Goal: Information Seeking & Learning: Find specific fact

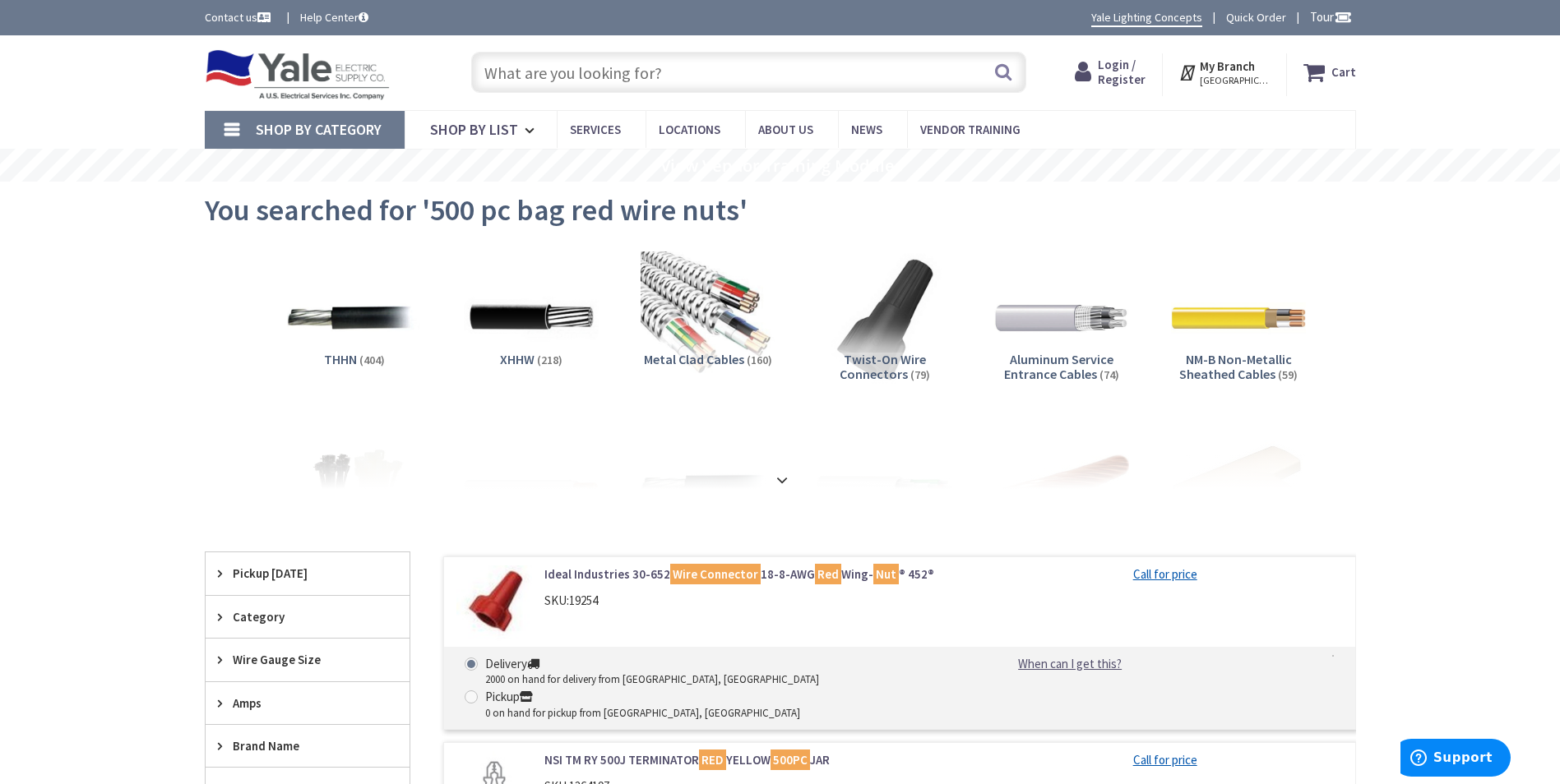
click at [1127, 20] on link "Yale Lighting Concepts" at bounding box center [1146, 18] width 111 height 18
drag, startPoint x: 678, startPoint y: 72, endPoint x: 444, endPoint y: 57, distance: 234.5
click at [444, 57] on div "Toggle Nav Search Cart My Cart Close" at bounding box center [780, 72] width 1176 height 55
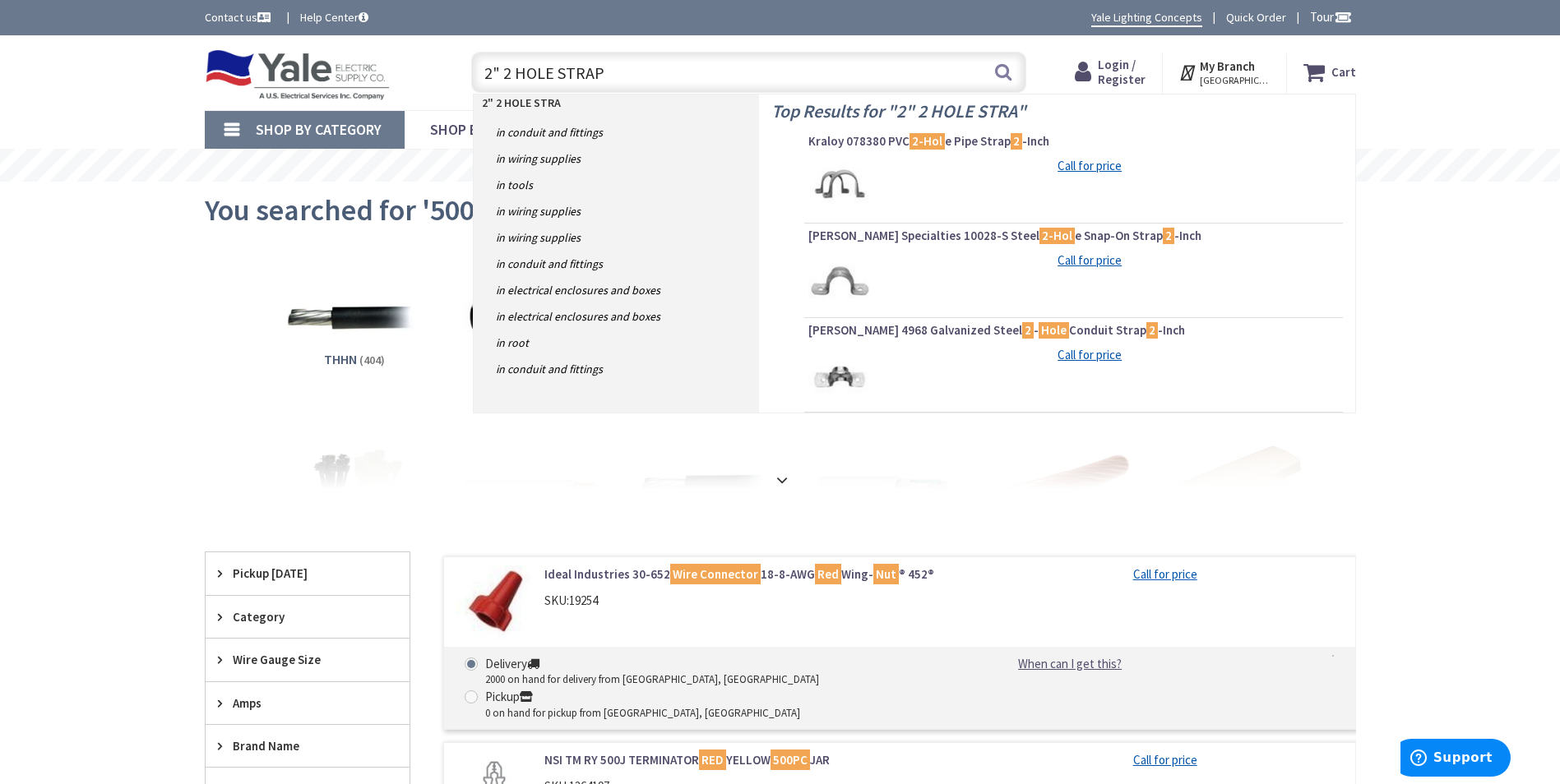
type input "2" 2 HOLE STRAPS"
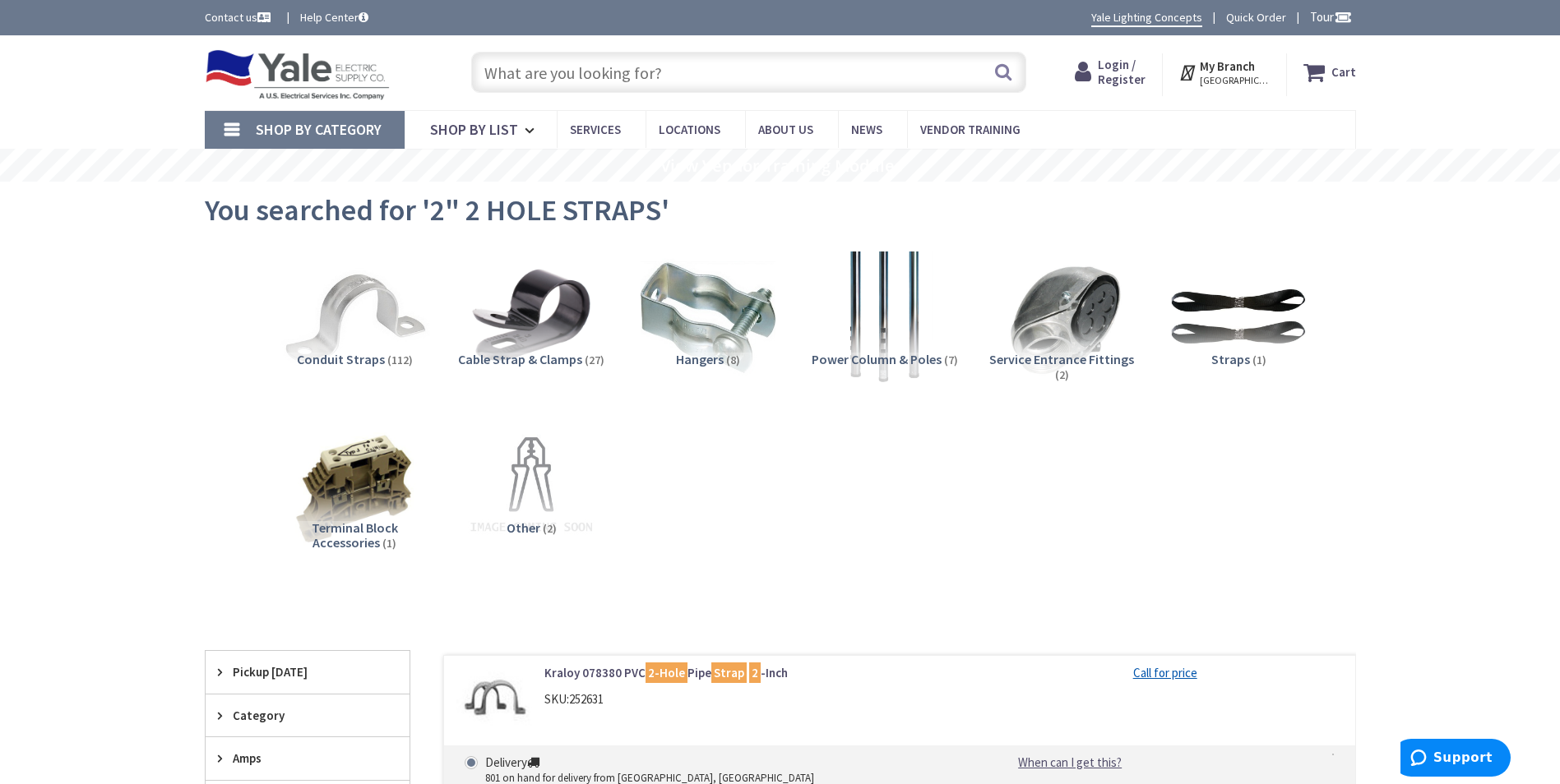
click at [378, 335] on img at bounding box center [355, 318] width 149 height 149
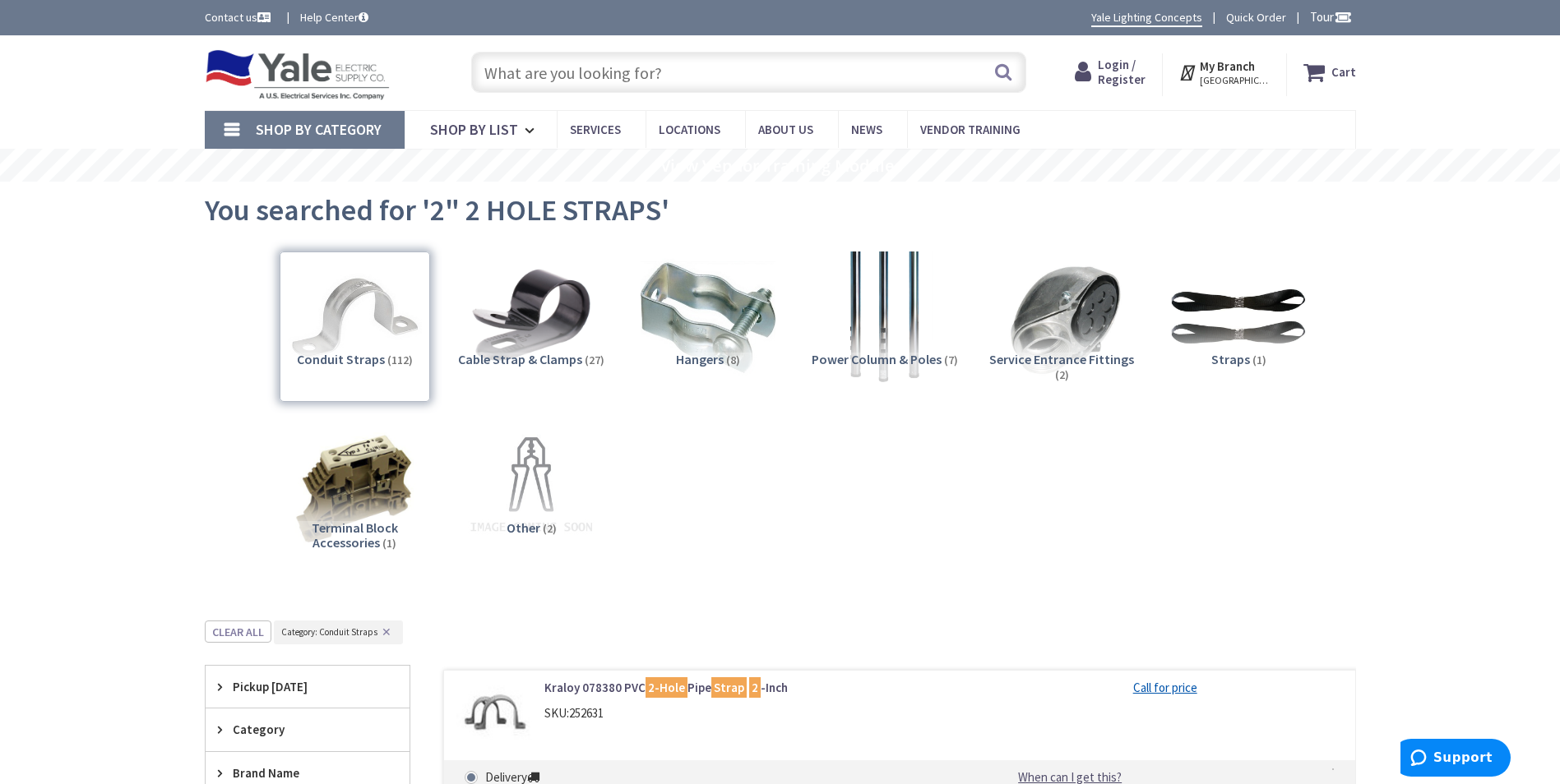
click at [551, 72] on input "text" at bounding box center [748, 72] width 555 height 41
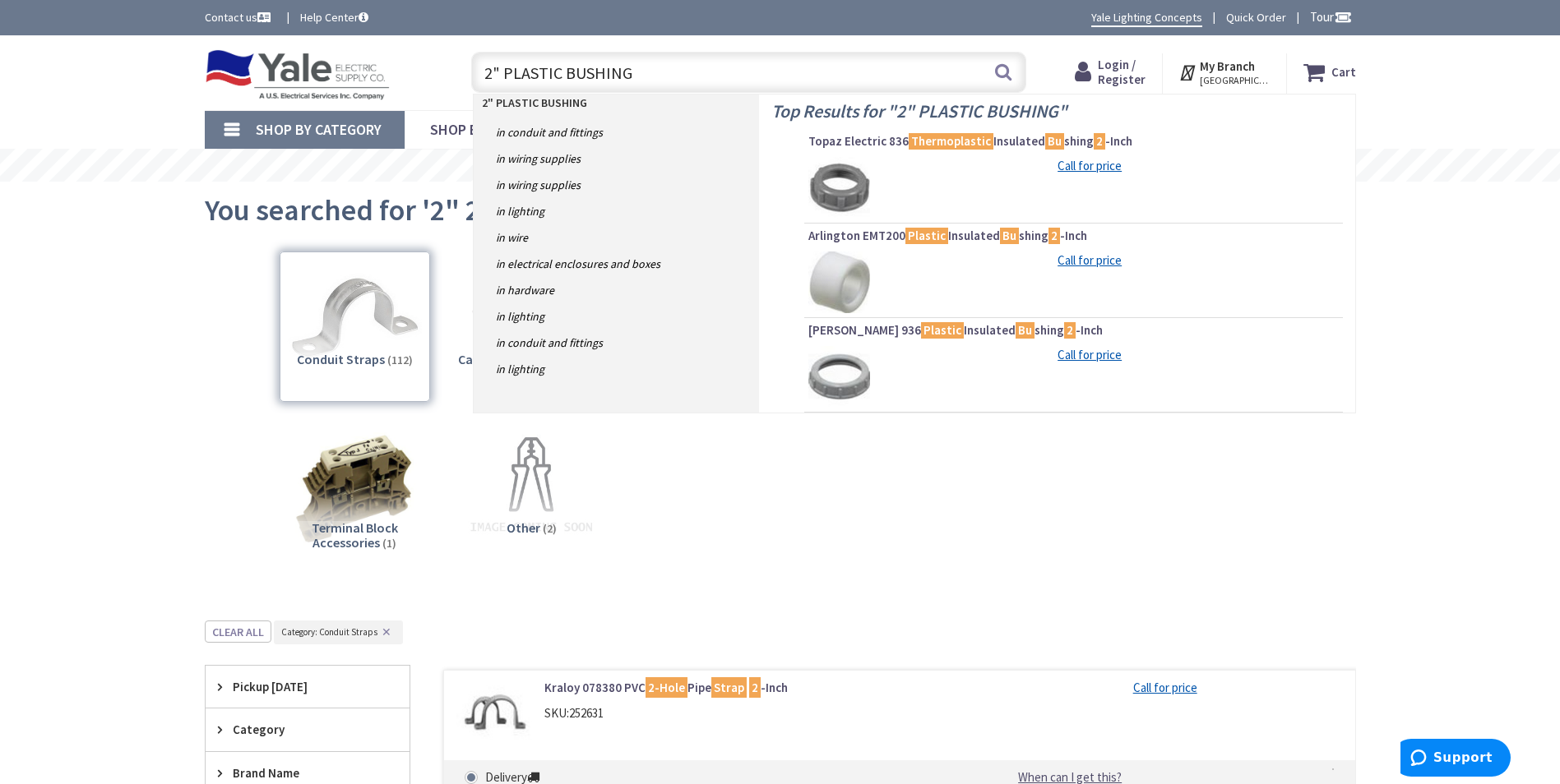
type input "2" PLASTIC BUSHINGS"
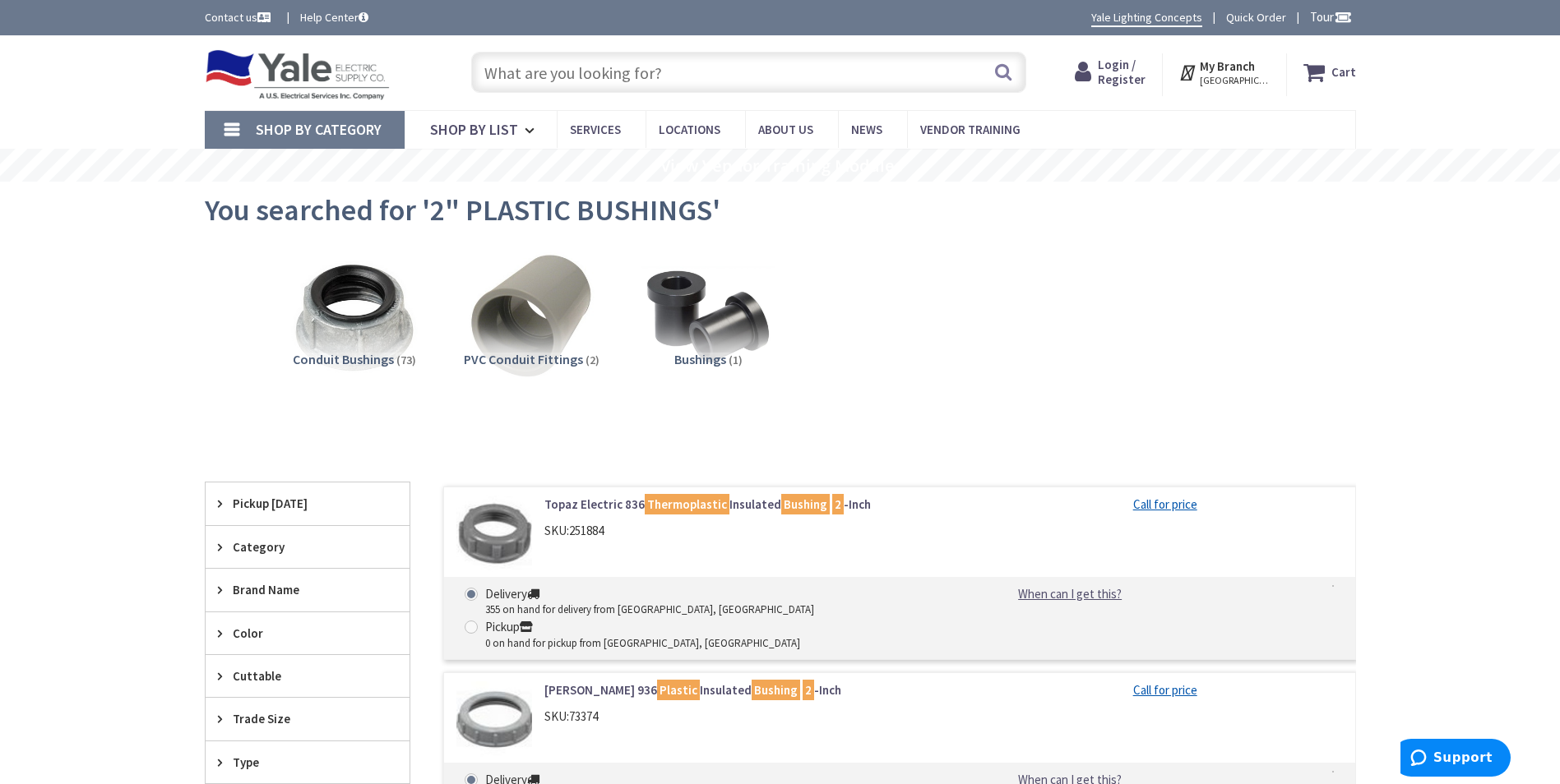
drag, startPoint x: 670, startPoint y: 71, endPoint x: 423, endPoint y: 98, distance: 248.5
click at [423, 98] on div "Toggle Nav Search Cart My Cart Close" at bounding box center [780, 72] width 1176 height 55
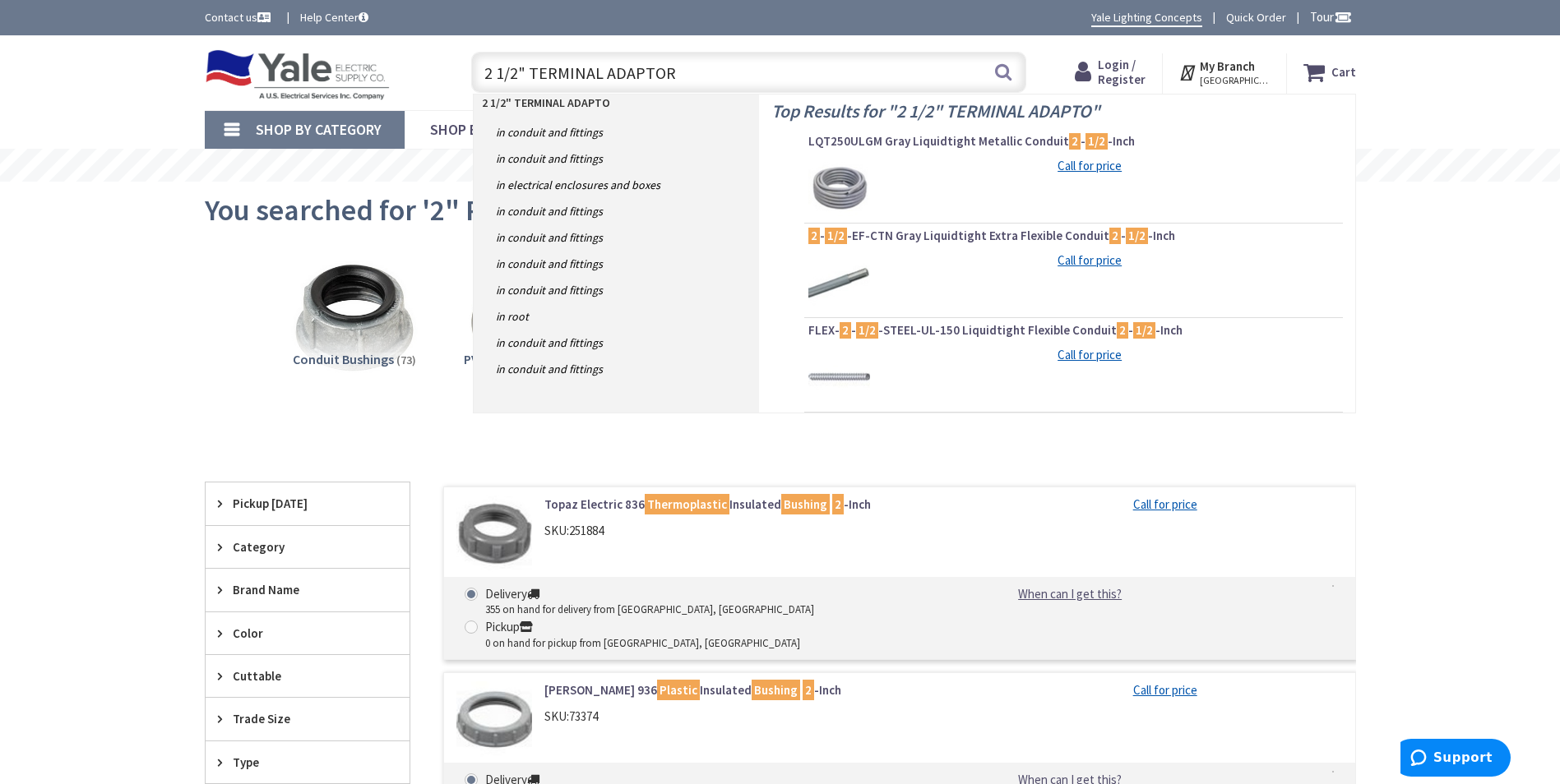
type input "2 1/2" TERMINAL ADAPTORS"
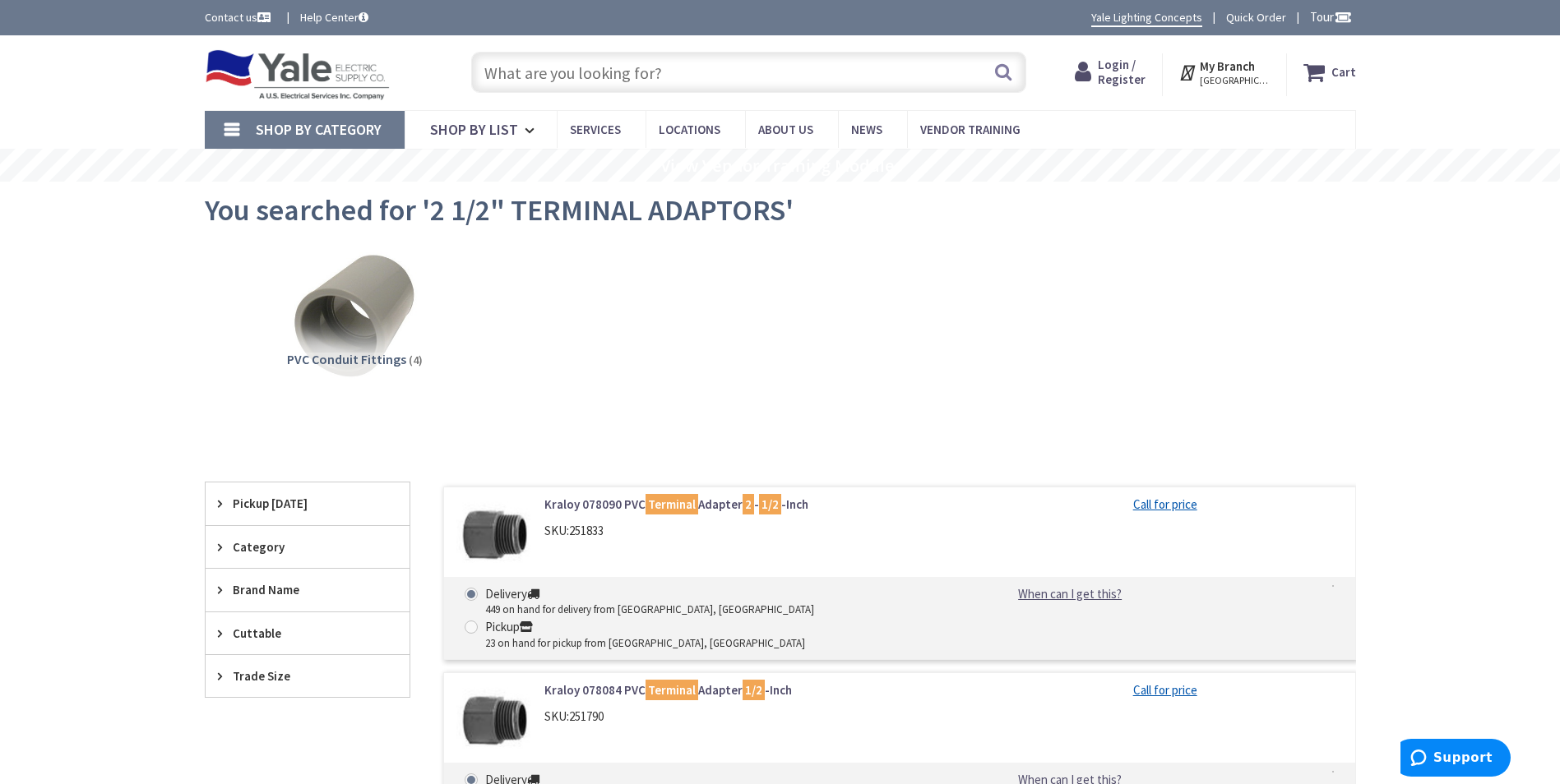
click at [643, 69] on input "text" at bounding box center [748, 72] width 555 height 41
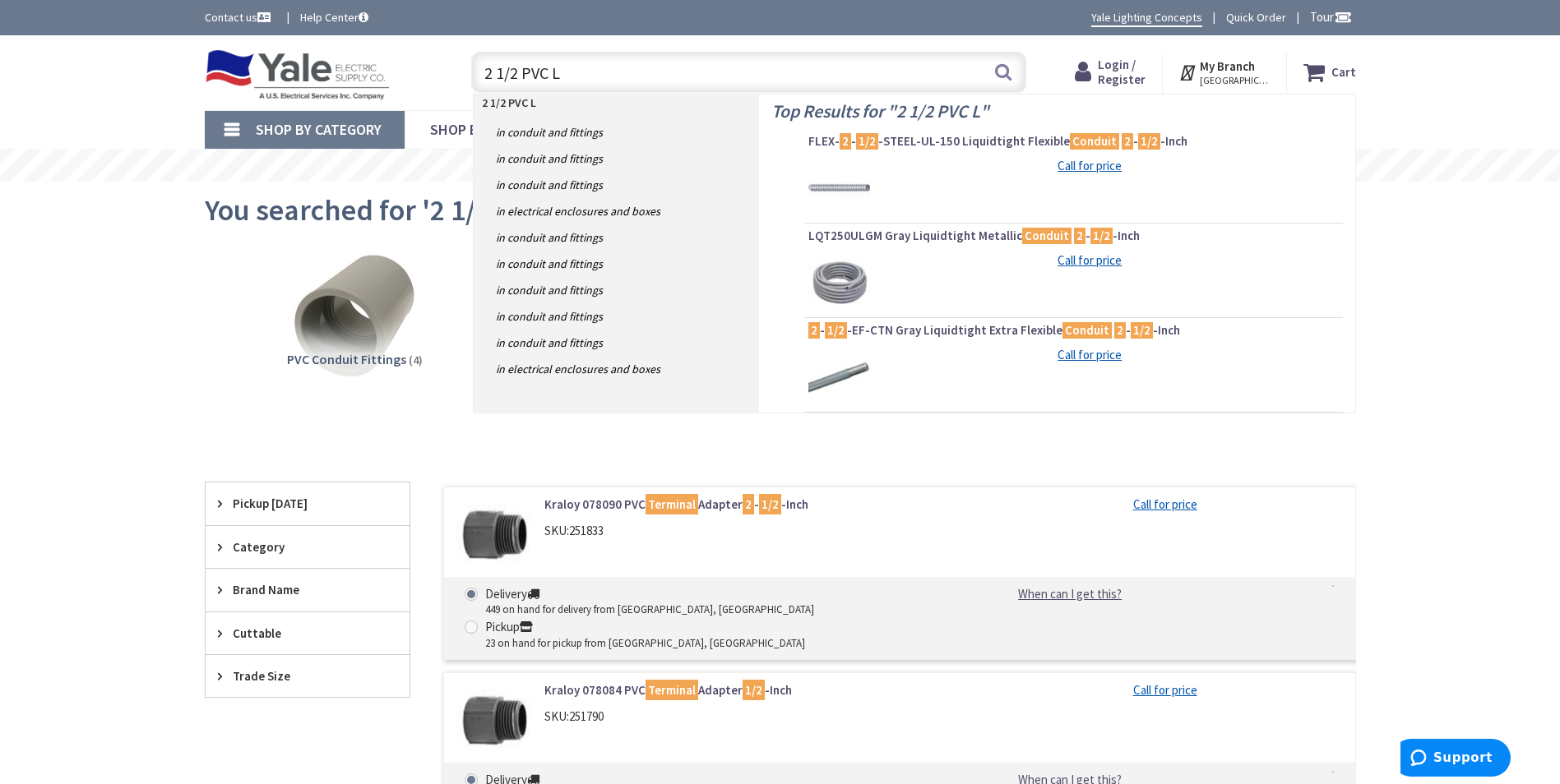
type input "2 1/2 PVC LB"
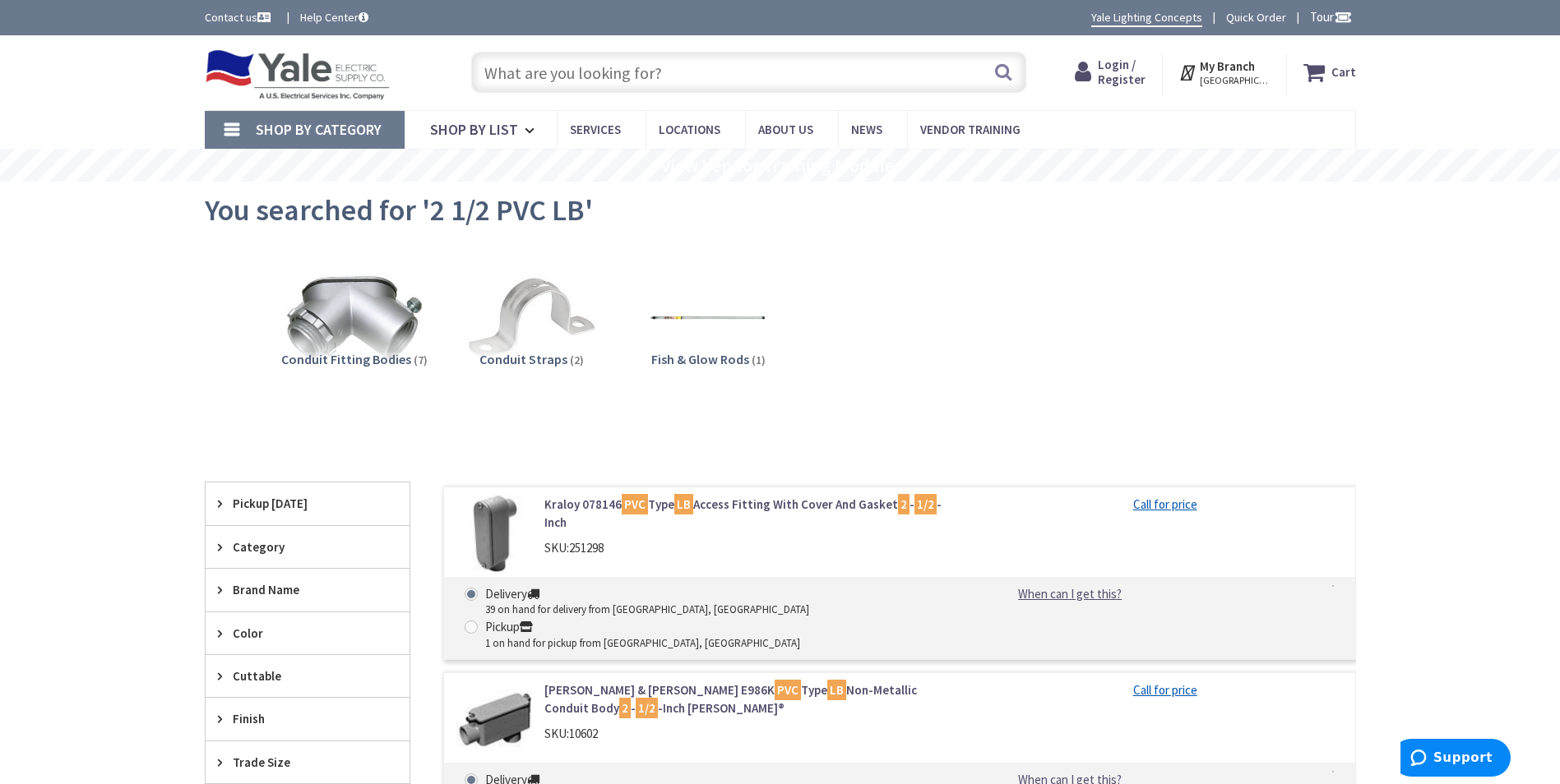
click at [564, 62] on input "text" at bounding box center [748, 72] width 555 height 41
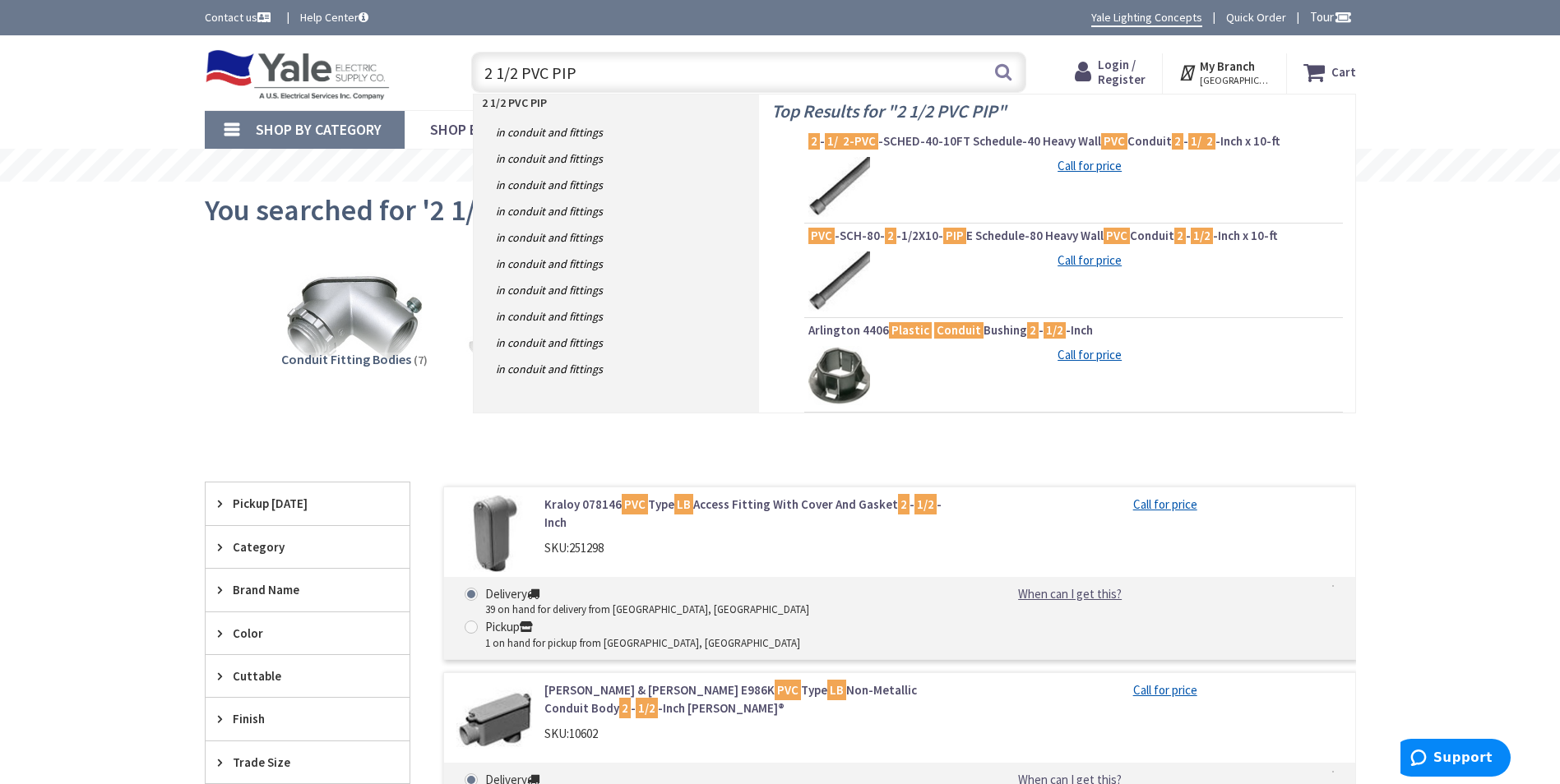
type input "2 1/2 PVC PIPE"
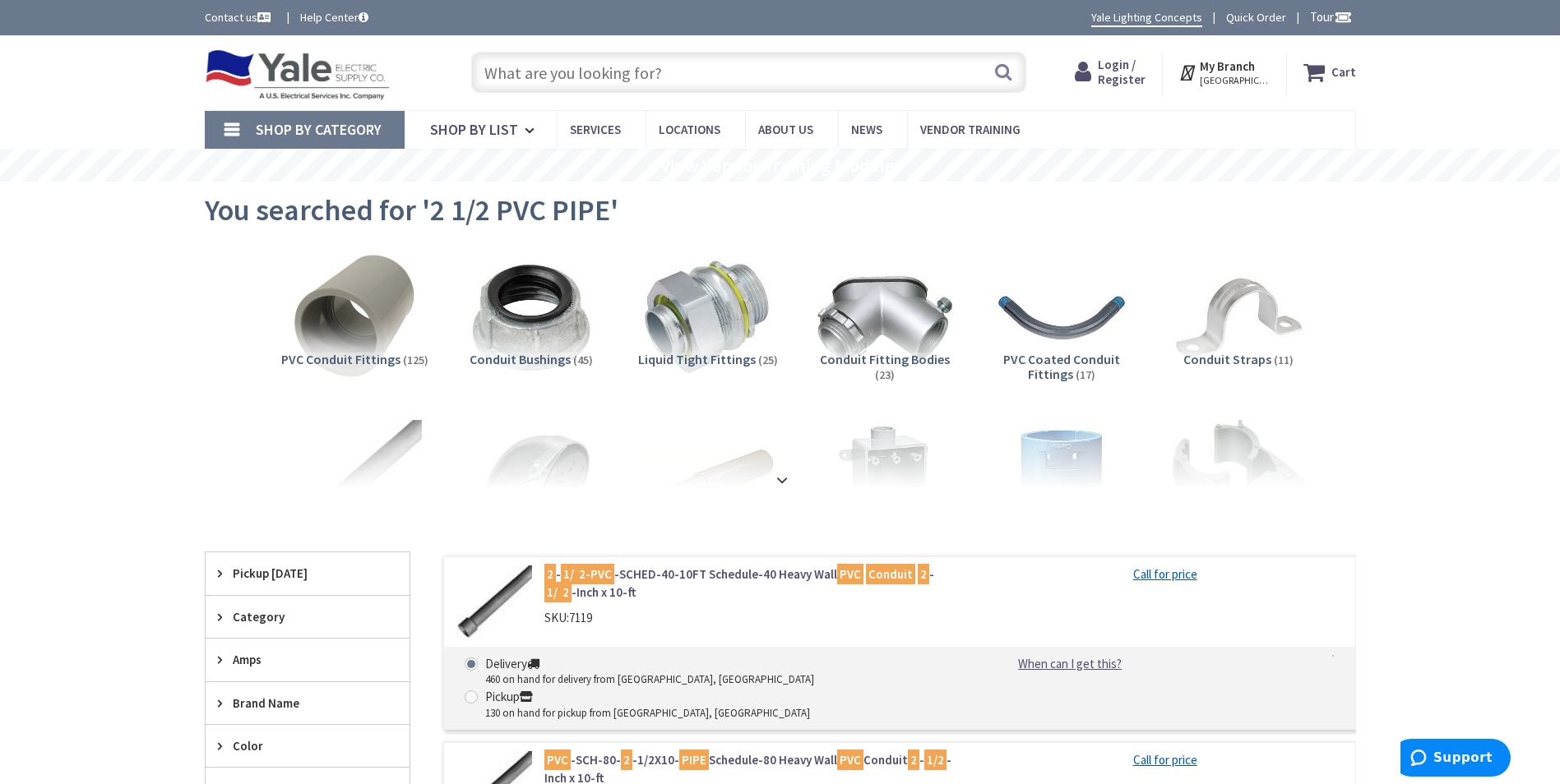
click at [557, 67] on input "text" at bounding box center [748, 72] width 555 height 41
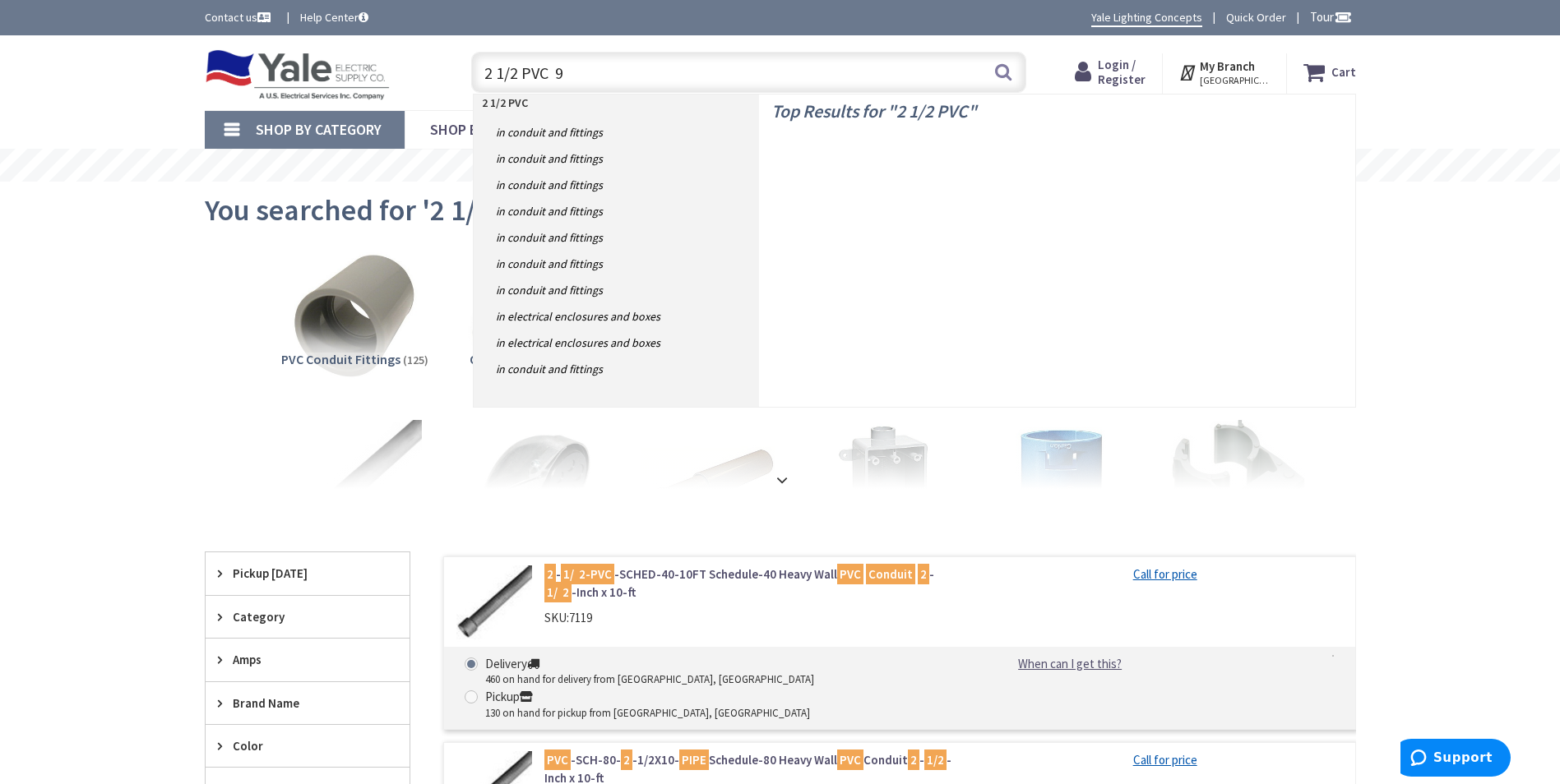
type input "2 1/2 PVC 90"
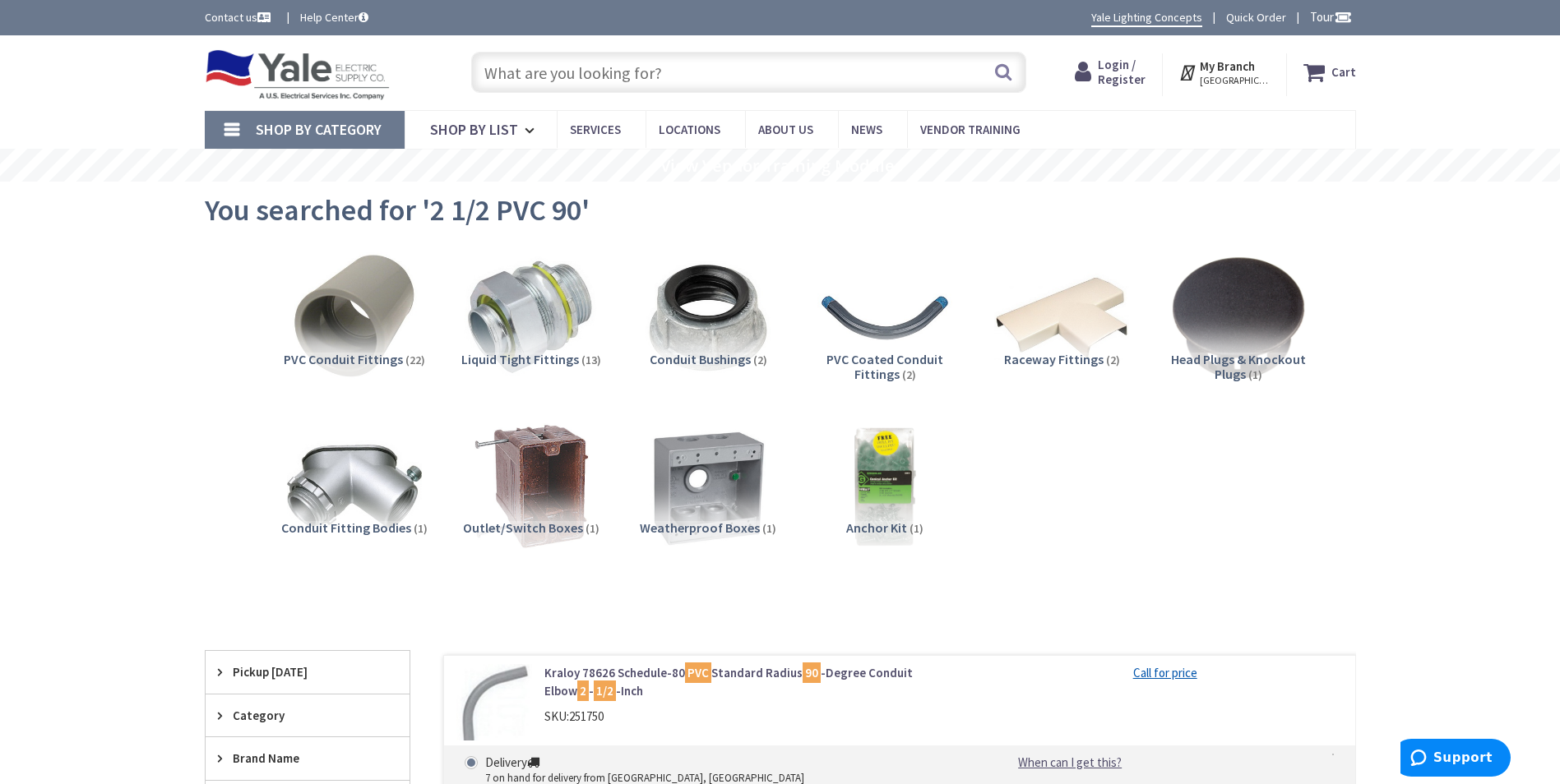
click at [644, 67] on input "text" at bounding box center [748, 72] width 555 height 41
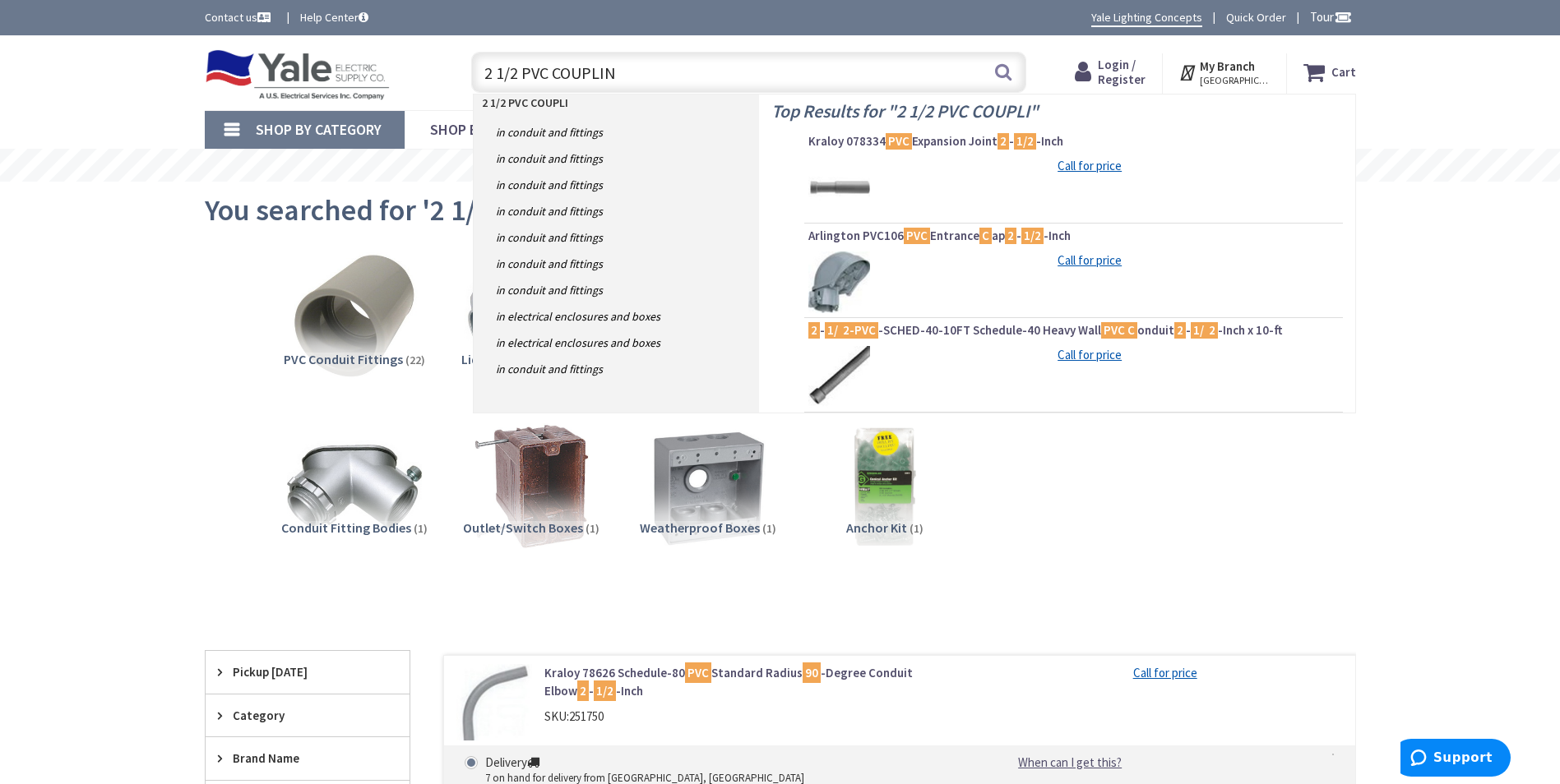
type input "2 1/2 PVC COUPLING"
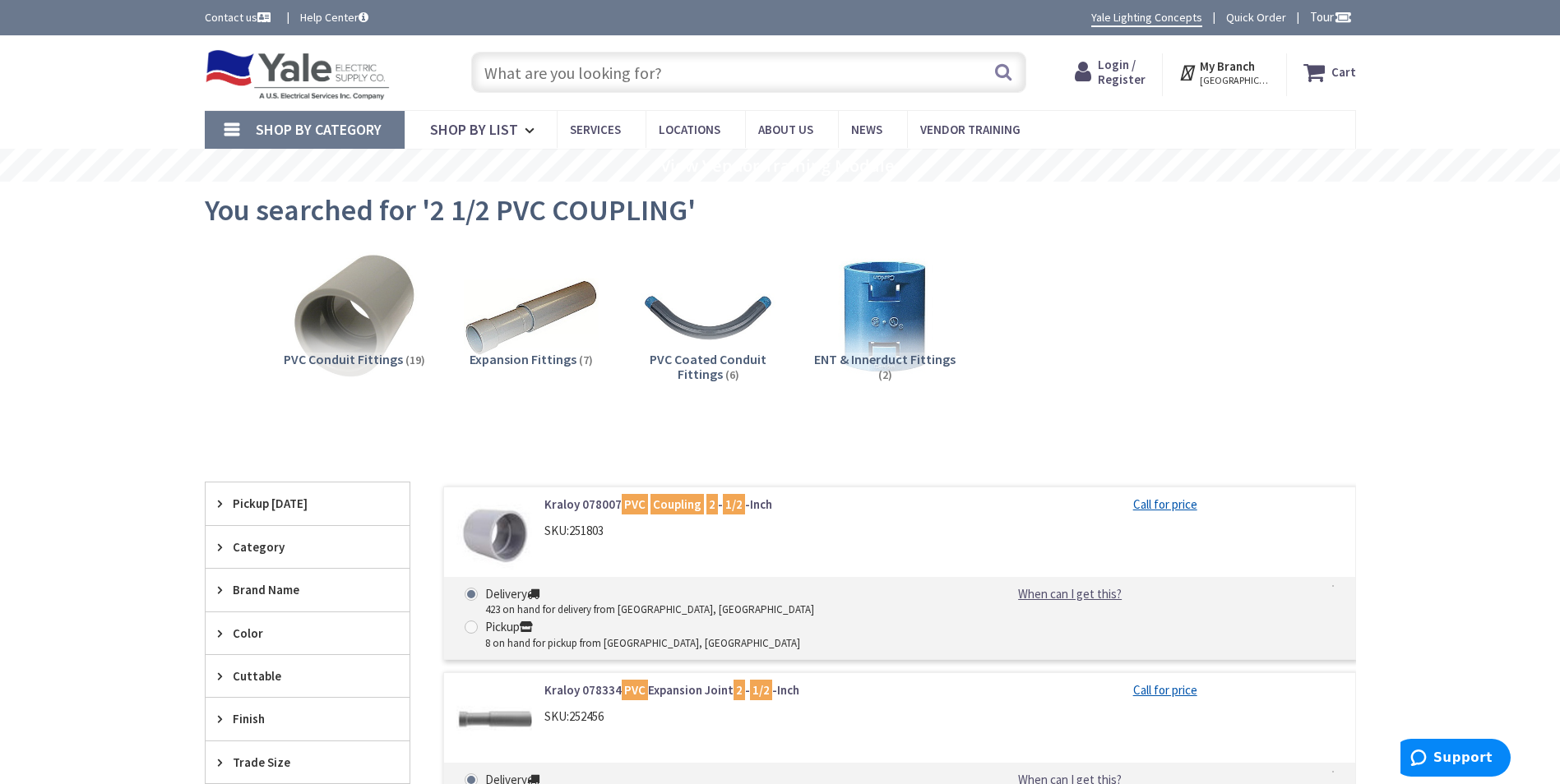
drag, startPoint x: 703, startPoint y: 80, endPoint x: 725, endPoint y: 83, distance: 22.2
click at [700, 80] on input "text" at bounding box center [748, 72] width 555 height 41
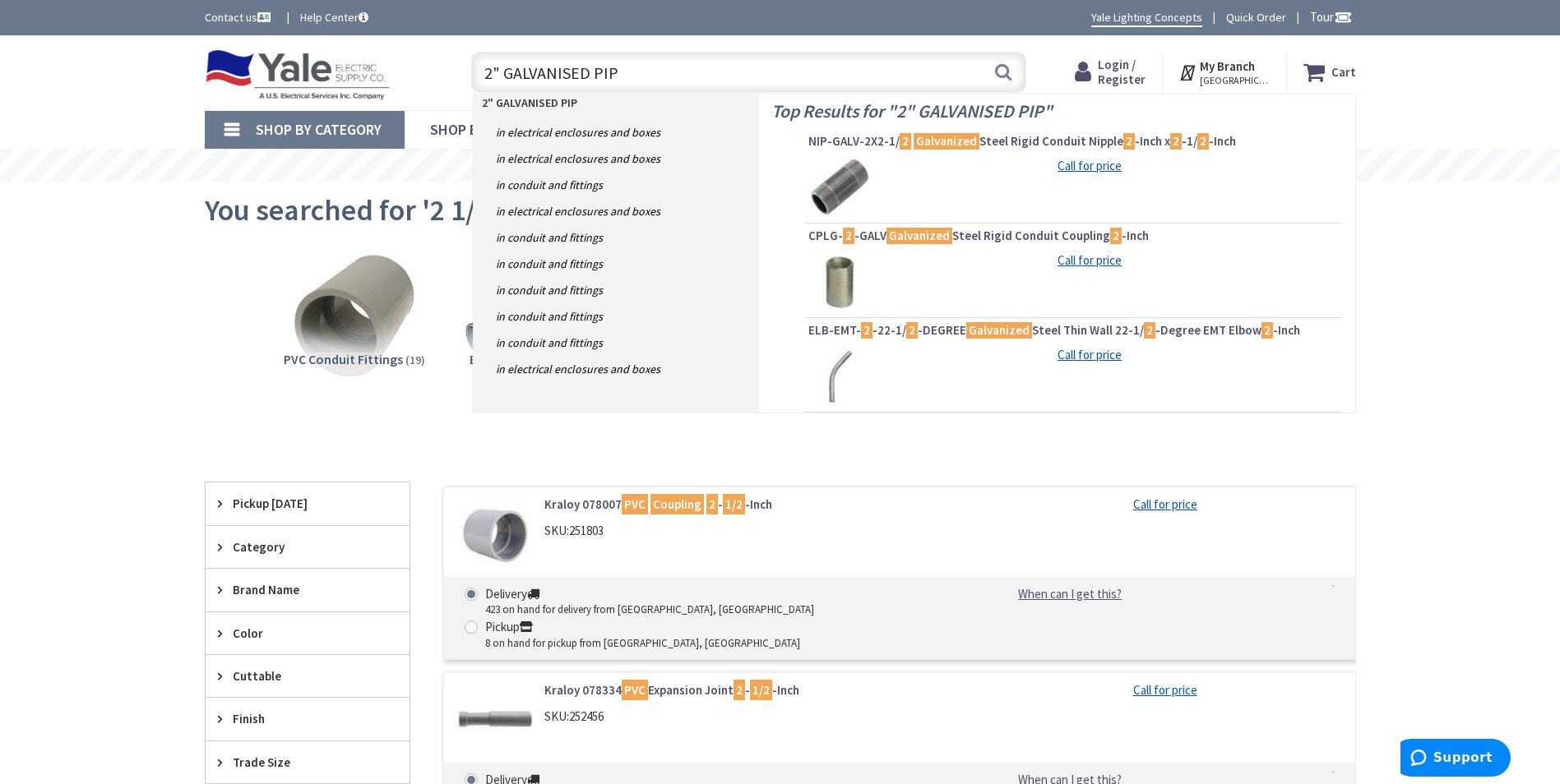
type input "2" GALVANISED PIPE"
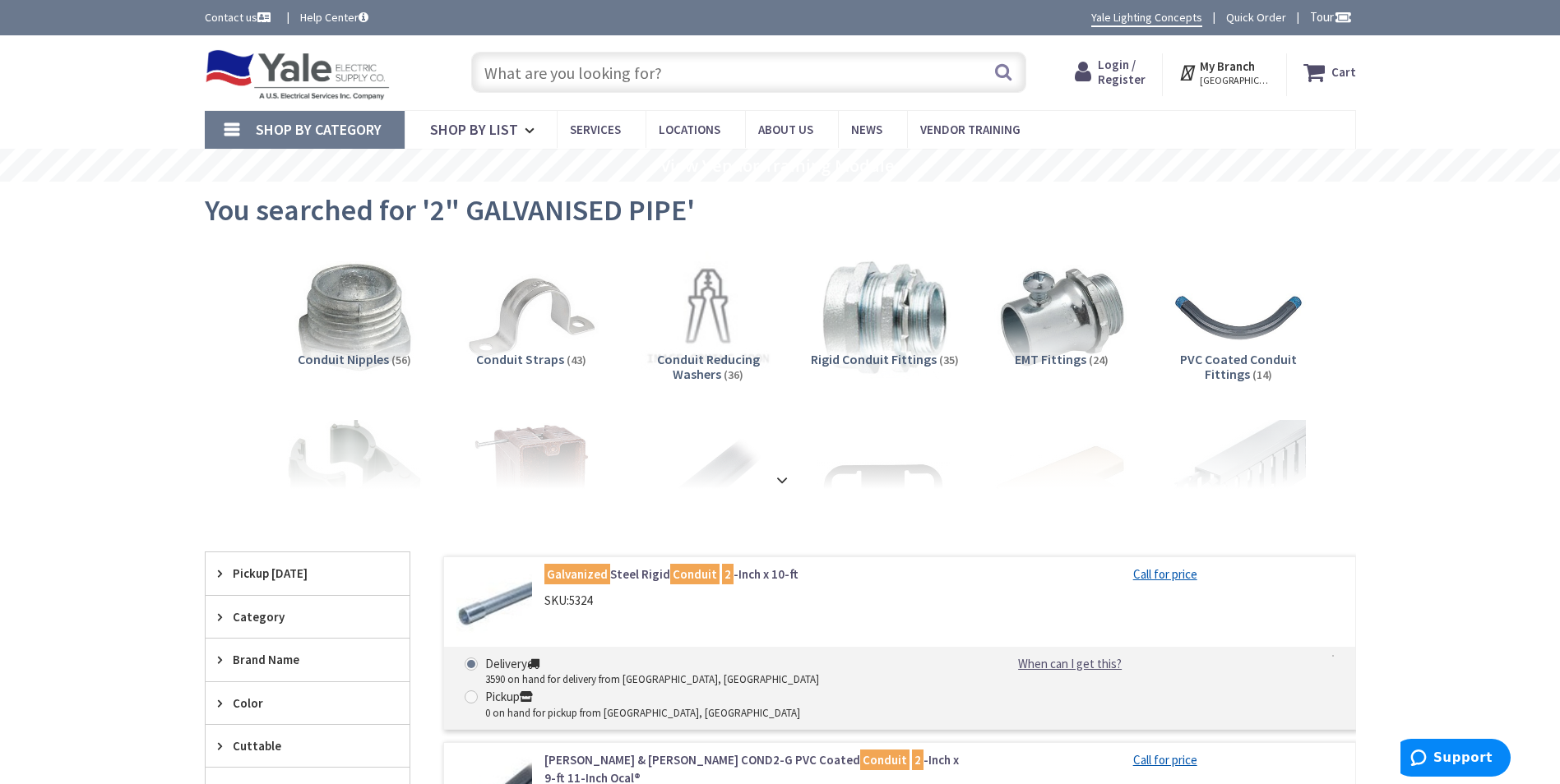
click at [664, 86] on input "text" at bounding box center [748, 72] width 555 height 41
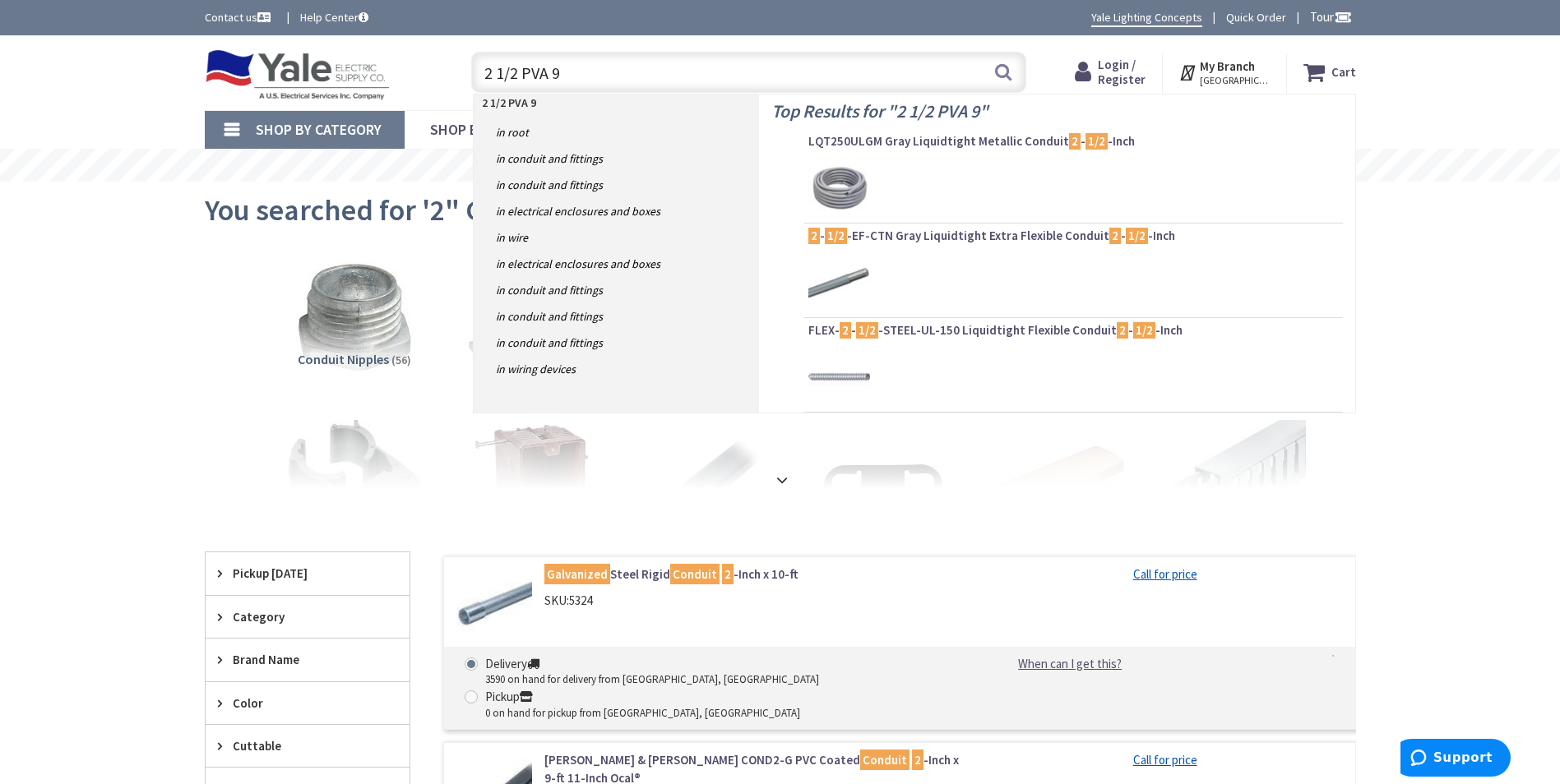
type input "2 1/2 PVA 90"
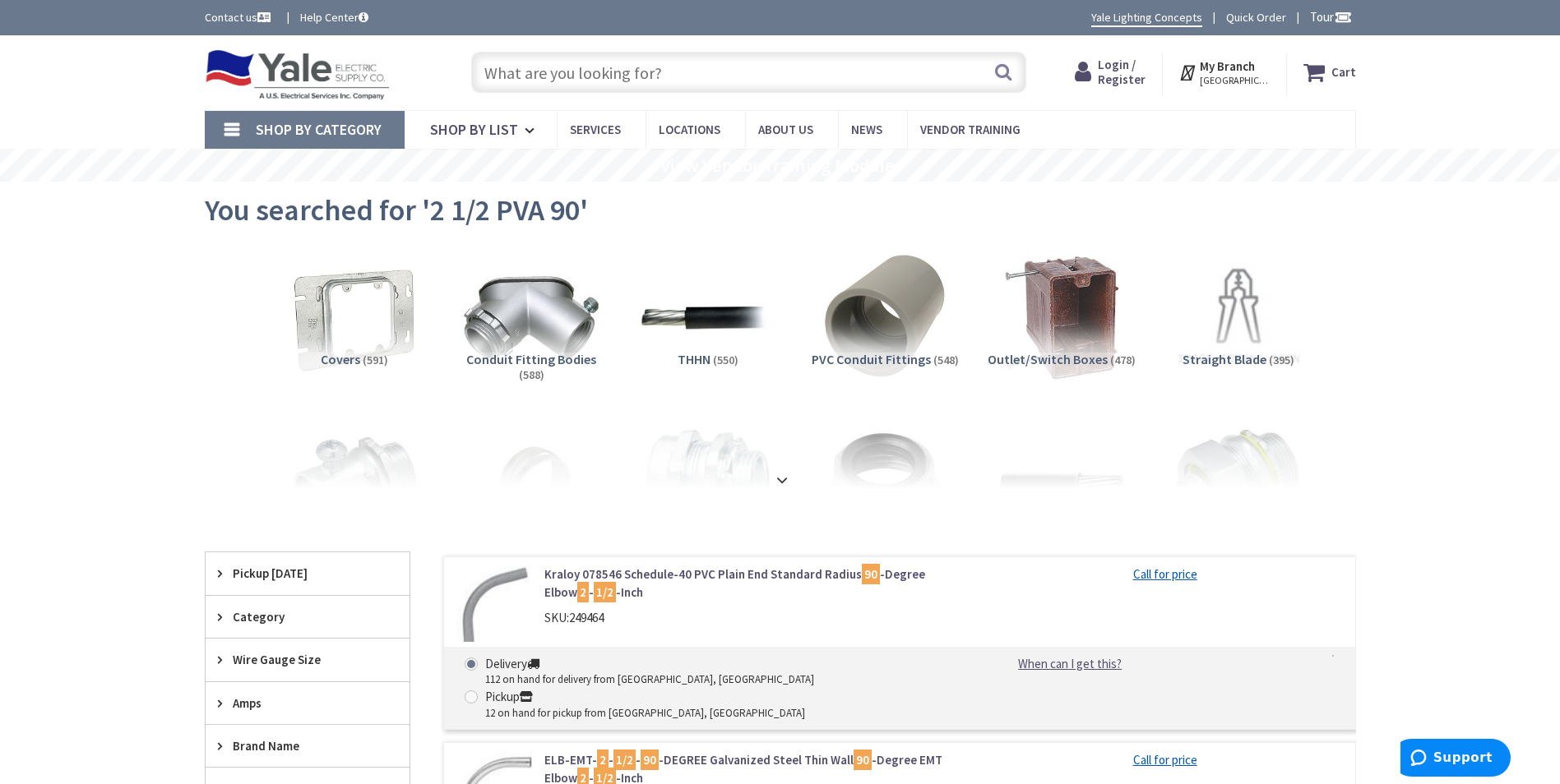
click at [670, 69] on input "text" at bounding box center [748, 72] width 555 height 41
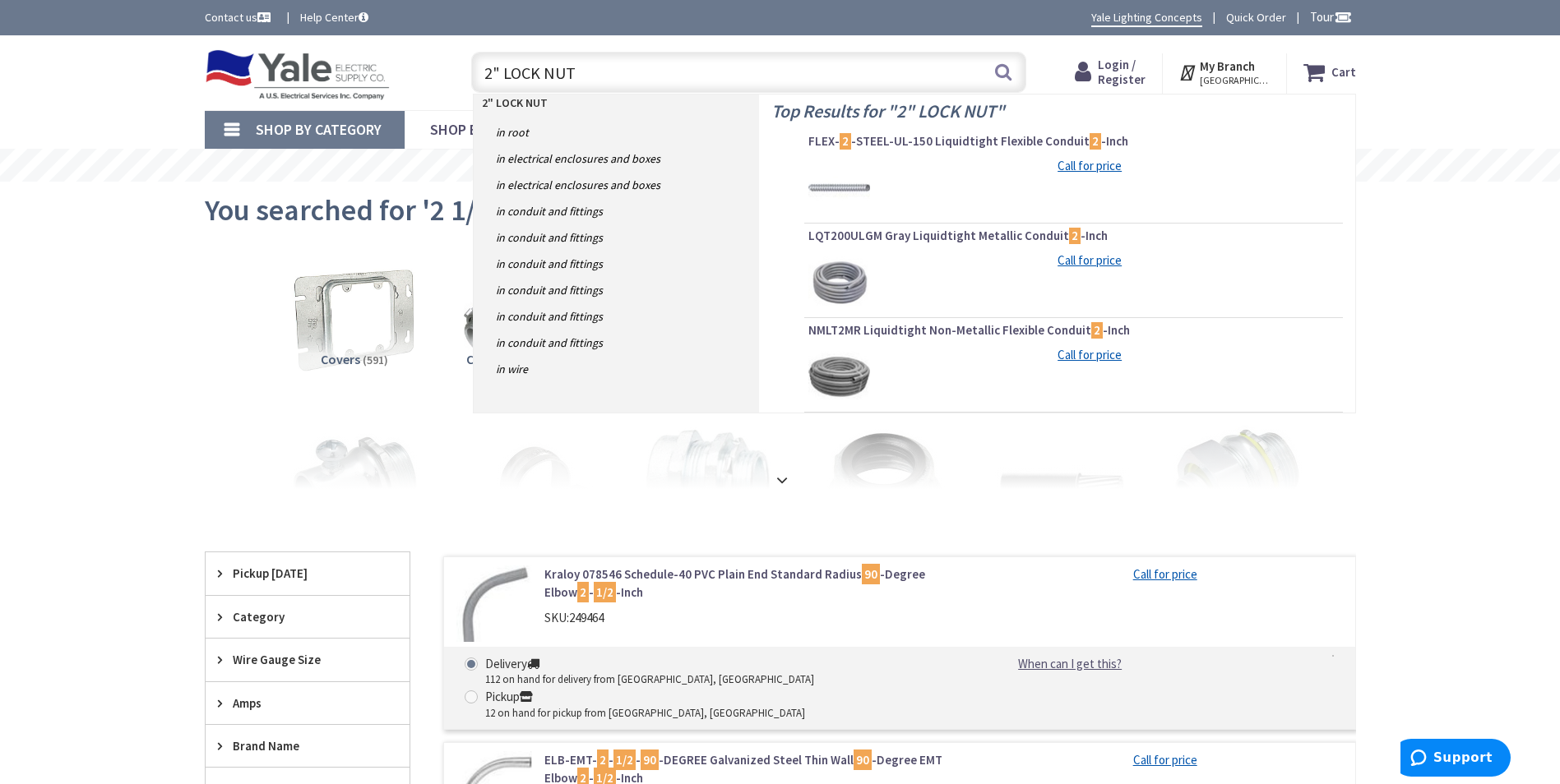
type input "2" LOCK NUTS"
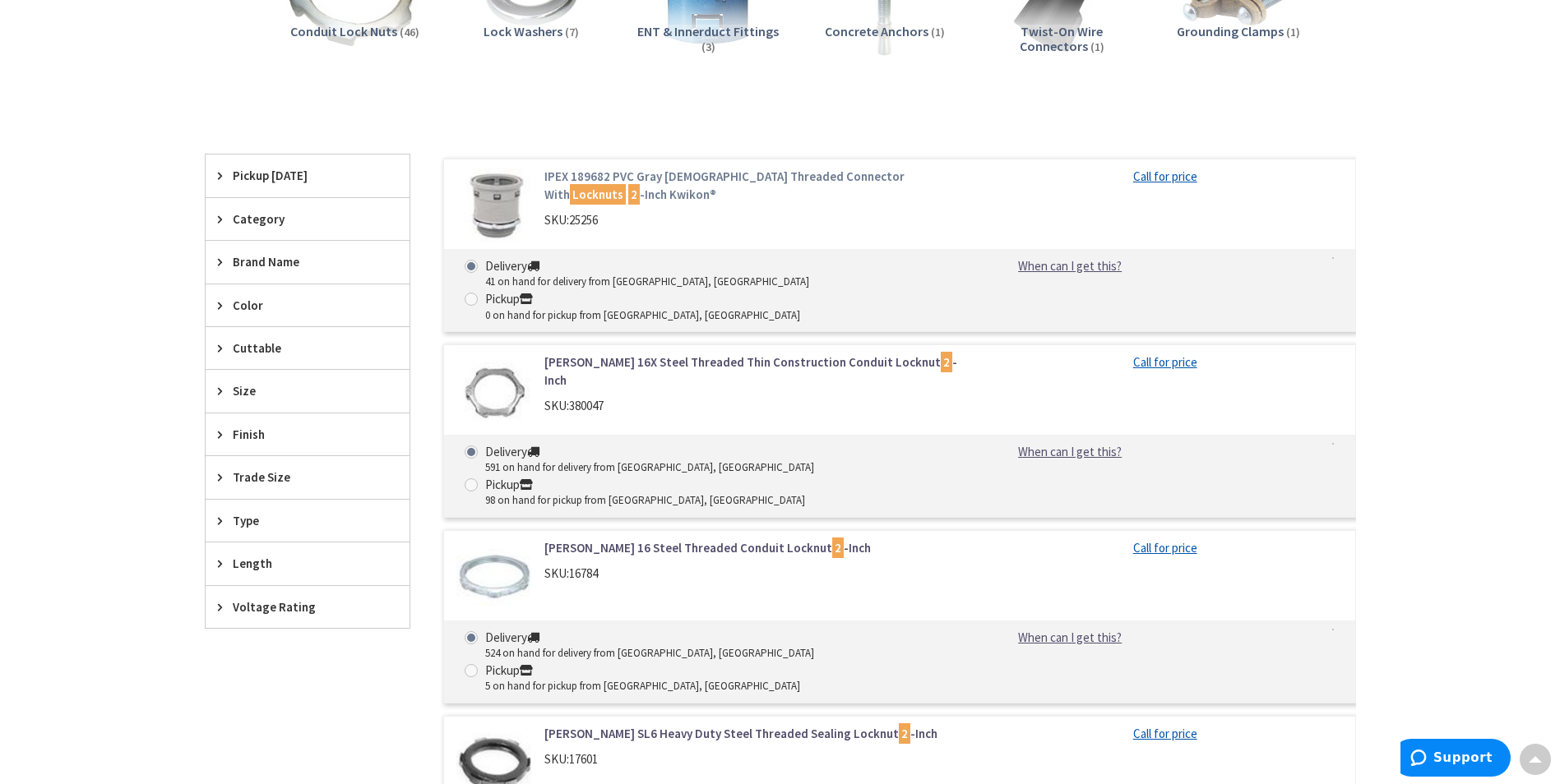
scroll to position [329, 0]
